Goal: Communication & Community: Answer question/provide support

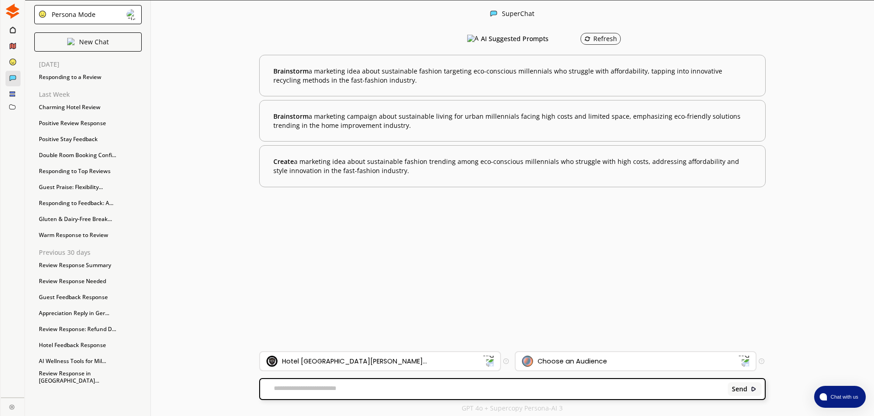
click at [338, 357] on div "Hotel [GEOGRAPHIC_DATA][PERSON_NAME]..." at bounding box center [374, 361] width 216 height 11
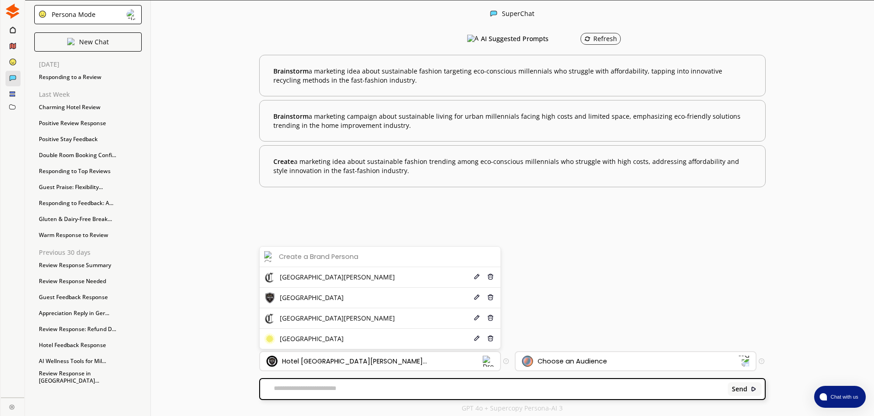
click at [325, 304] on li "[GEOGRAPHIC_DATA] Edit Delete" at bounding box center [380, 298] width 241 height 21
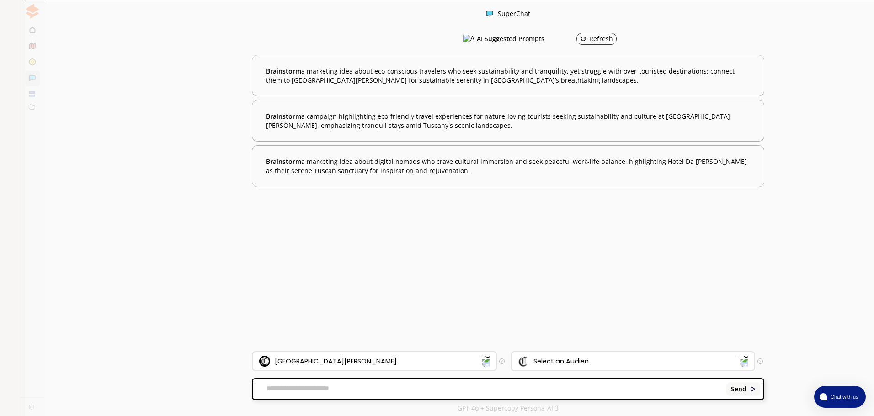
click at [336, 357] on div "[GEOGRAPHIC_DATA][PERSON_NAME]" at bounding box center [368, 361] width 219 height 11
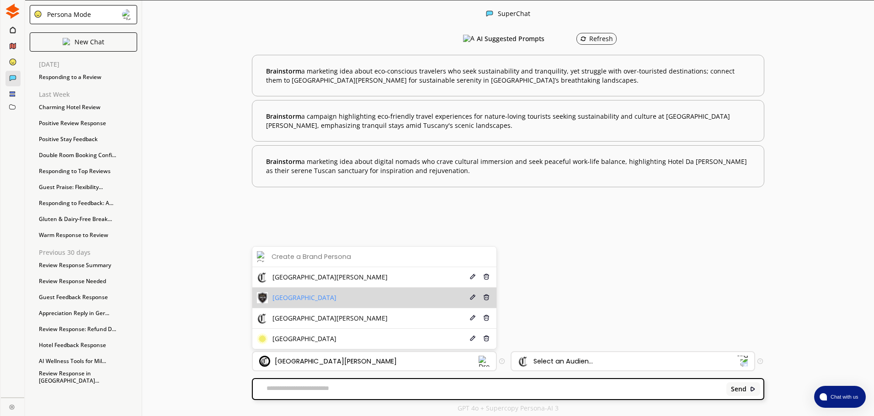
click at [317, 301] on span "[GEOGRAPHIC_DATA]" at bounding box center [304, 297] width 64 height 7
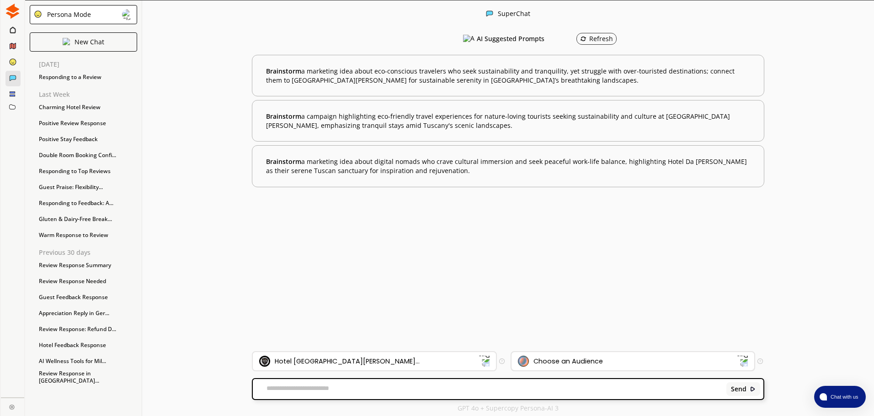
click at [562, 367] on div "Choose an Audience" at bounding box center [627, 361] width 219 height 11
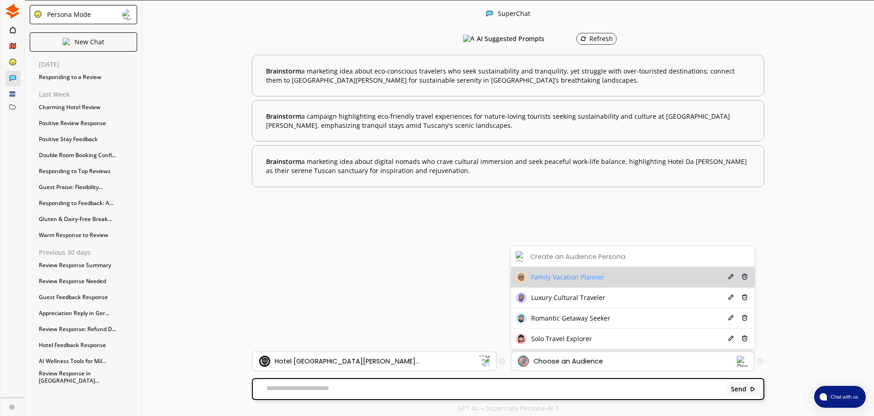
click at [562, 284] on li "Family Vacation Planner Edit Delete" at bounding box center [633, 277] width 244 height 21
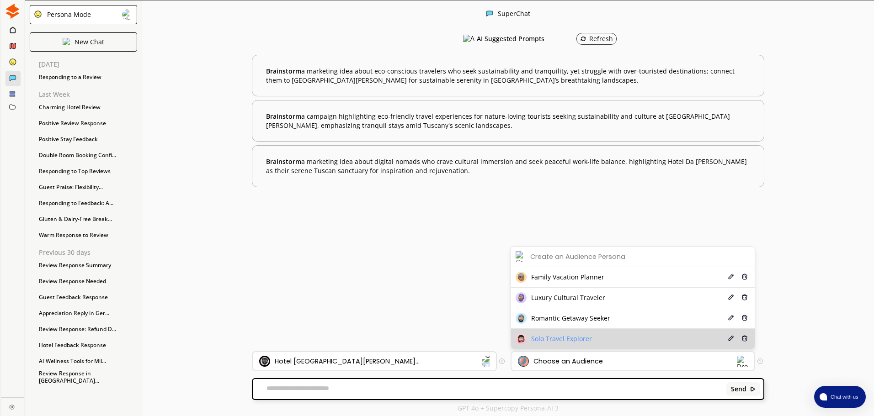
click at [580, 341] on span "Solo Travel Explorer" at bounding box center [561, 339] width 61 height 7
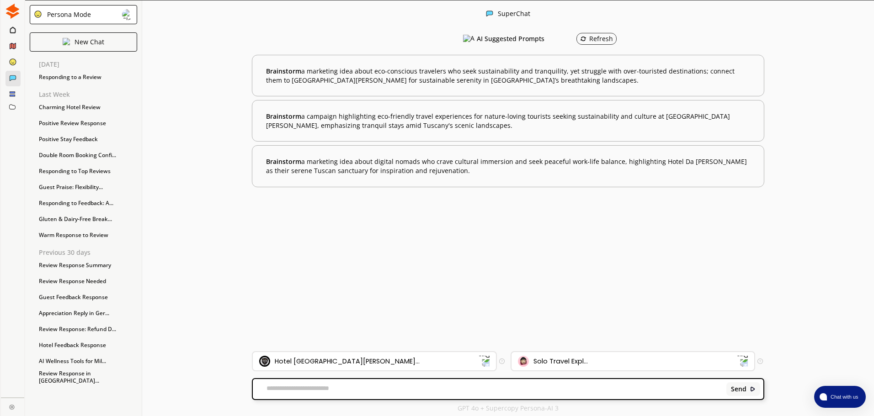
click at [305, 393] on textarea at bounding box center [488, 389] width 470 height 9
paste textarea "**********"
click at [272, 390] on textarea "**********" at bounding box center [488, 389] width 470 height 9
type textarea "**********"
click at [741, 388] on b "Send" at bounding box center [739, 389] width 16 height 7
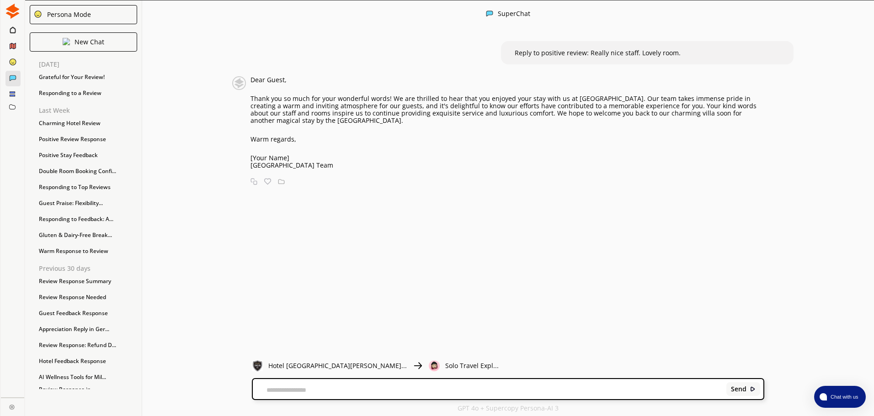
drag, startPoint x: 256, startPoint y: 80, endPoint x: 352, endPoint y: 164, distance: 127.6
click at [352, 164] on div "Dear Guest, Thank you so much for your wonderful words! We are thrilled to hear…" at bounding box center [507, 122] width 514 height 93
copy div "Dear Guest, Thank you so much for your wonderful words! We are thrilled to hear…"
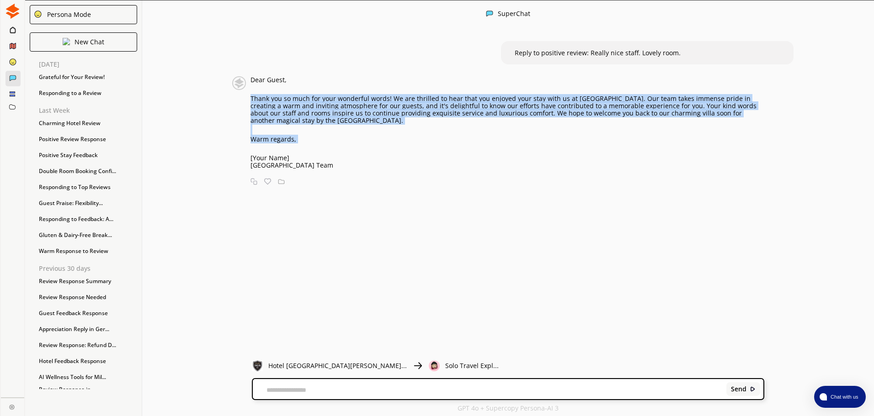
drag, startPoint x: 255, startPoint y: 95, endPoint x: 314, endPoint y: 146, distance: 78.1
click at [314, 146] on div "Dear Guest, Thank you so much for your wonderful words! We are thrilled to hear…" at bounding box center [507, 122] width 514 height 93
copy div "Thank you so much for your wonderful words! We are thrilled to hear that you en…"
drag, startPoint x: 327, startPoint y: 168, endPoint x: 250, endPoint y: 170, distance: 77.3
click at [250, 170] on div "Dear Guest, Thank you so much for your wonderful words! We are thrilled to hear…" at bounding box center [494, 131] width 542 height 110
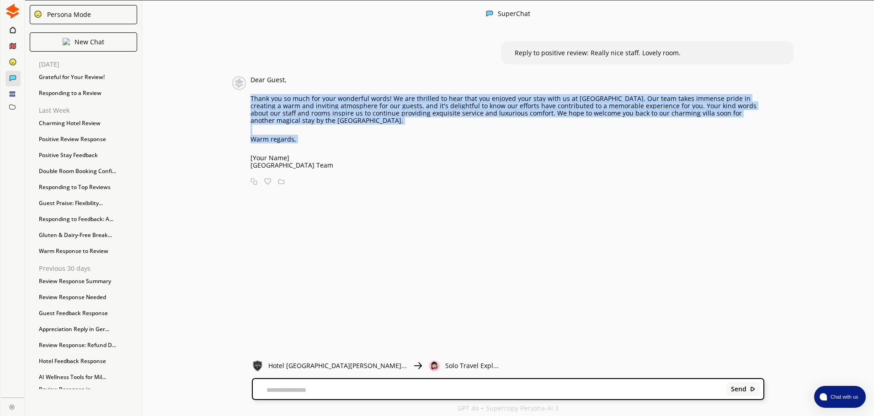
copy p "[GEOGRAPHIC_DATA] Team"
